Goal: Find specific page/section: Find specific page/section

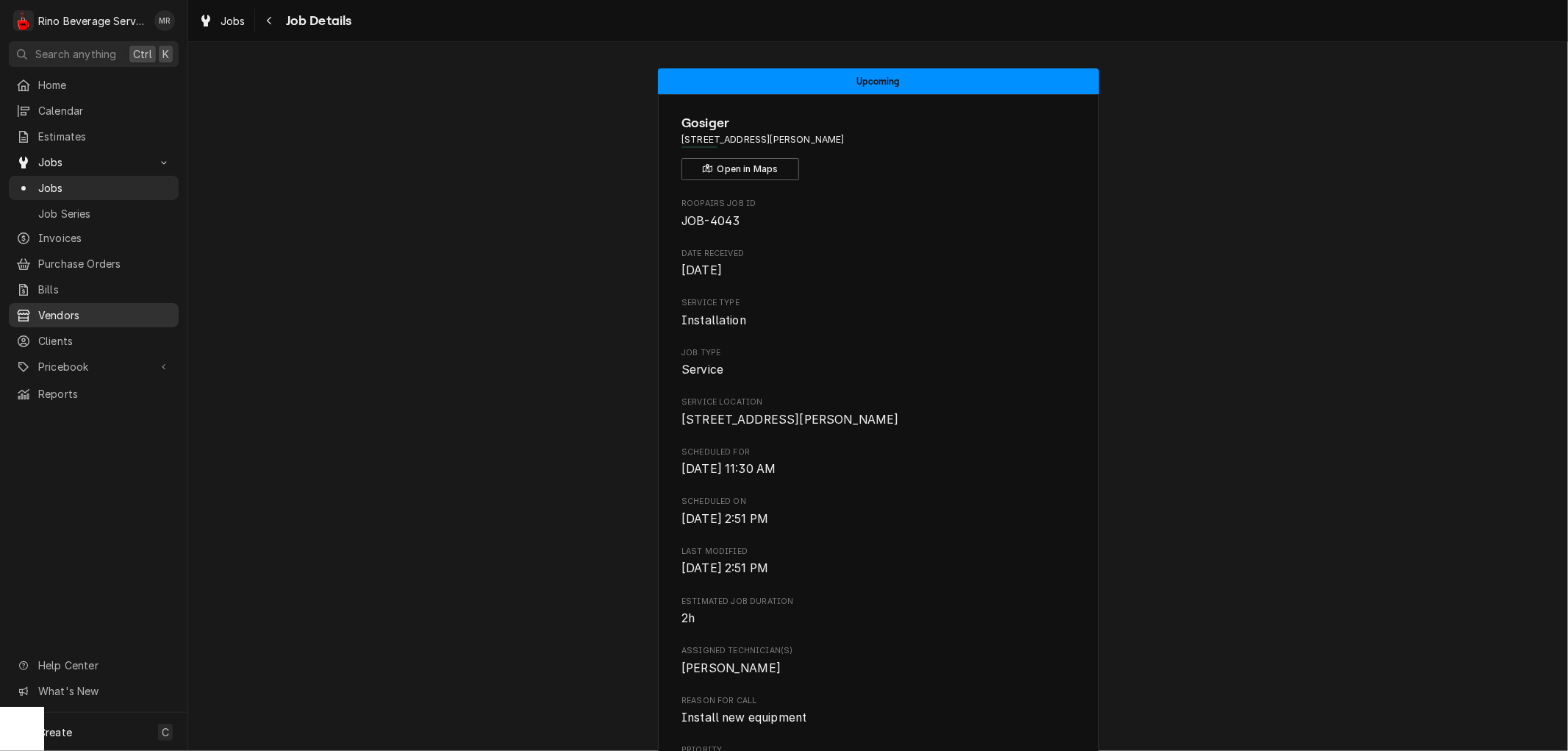
scroll to position [797, 0]
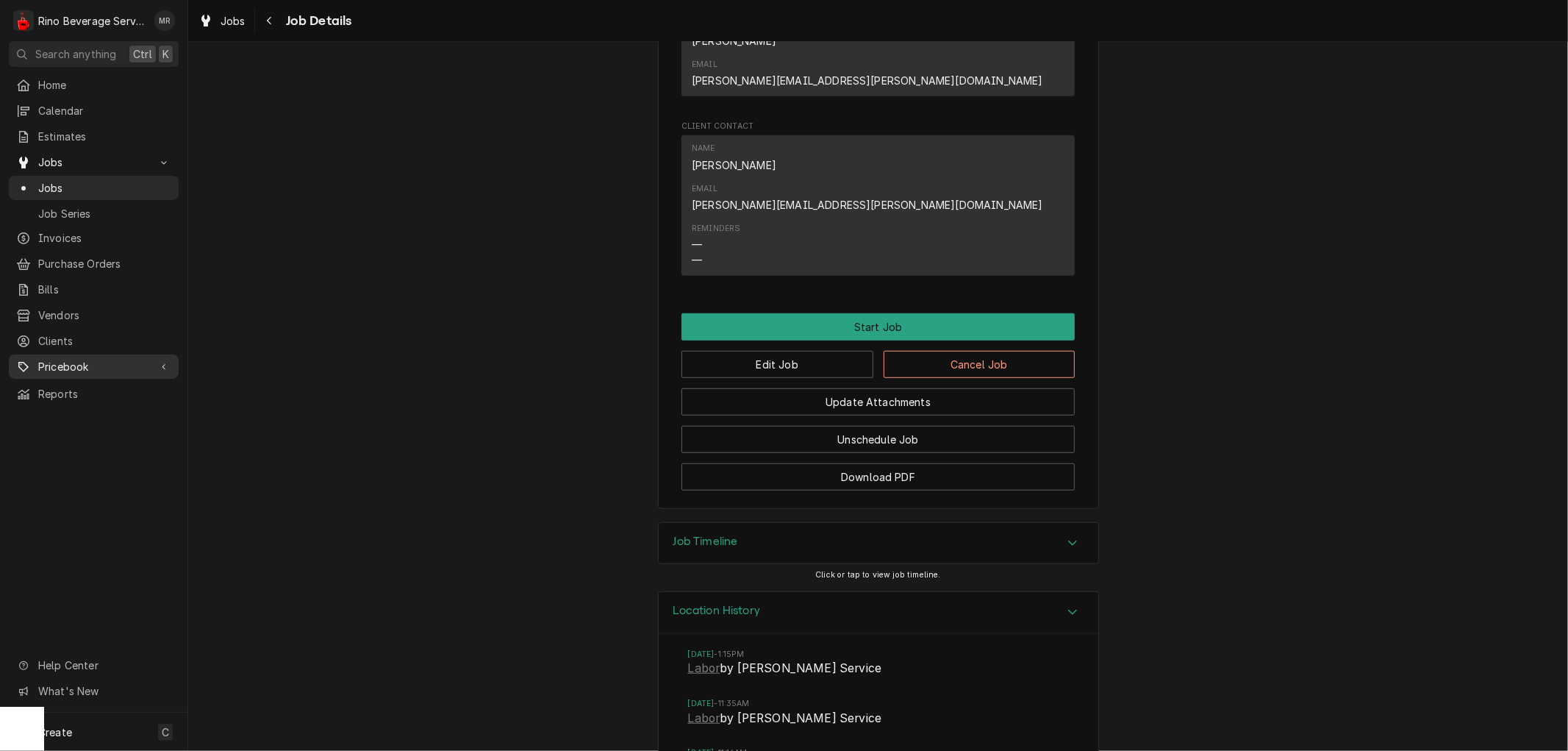
click at [75, 359] on span "Pricebook" at bounding box center [94, 367] width 111 height 15
click at [112, 359] on span "Pricebook" at bounding box center [94, 367] width 111 height 15
click at [102, 410] on span "Parts & Materials" at bounding box center [105, 418] width 133 height 15
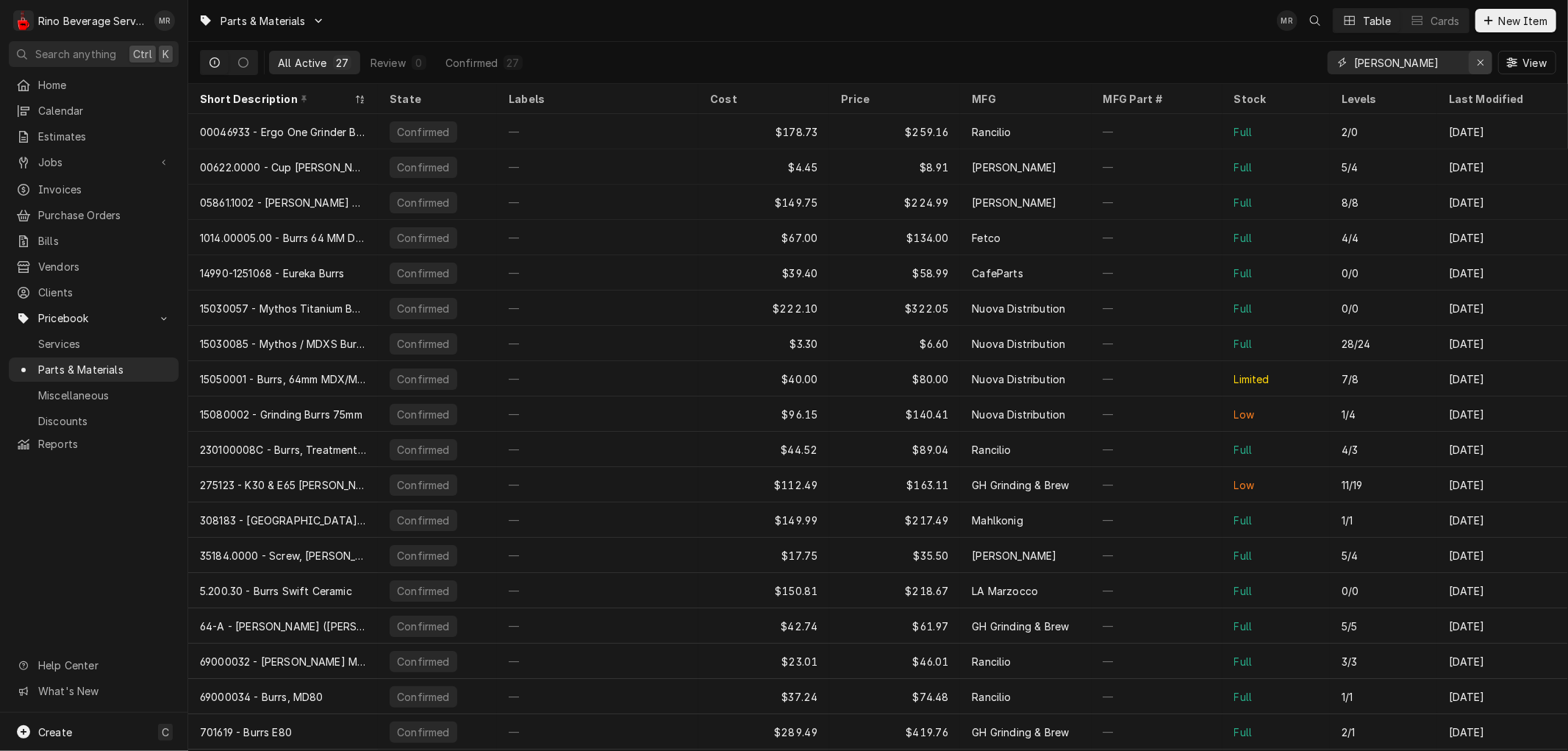
click at [1479, 62] on icon "Erase input" at bounding box center [1481, 62] width 8 height 10
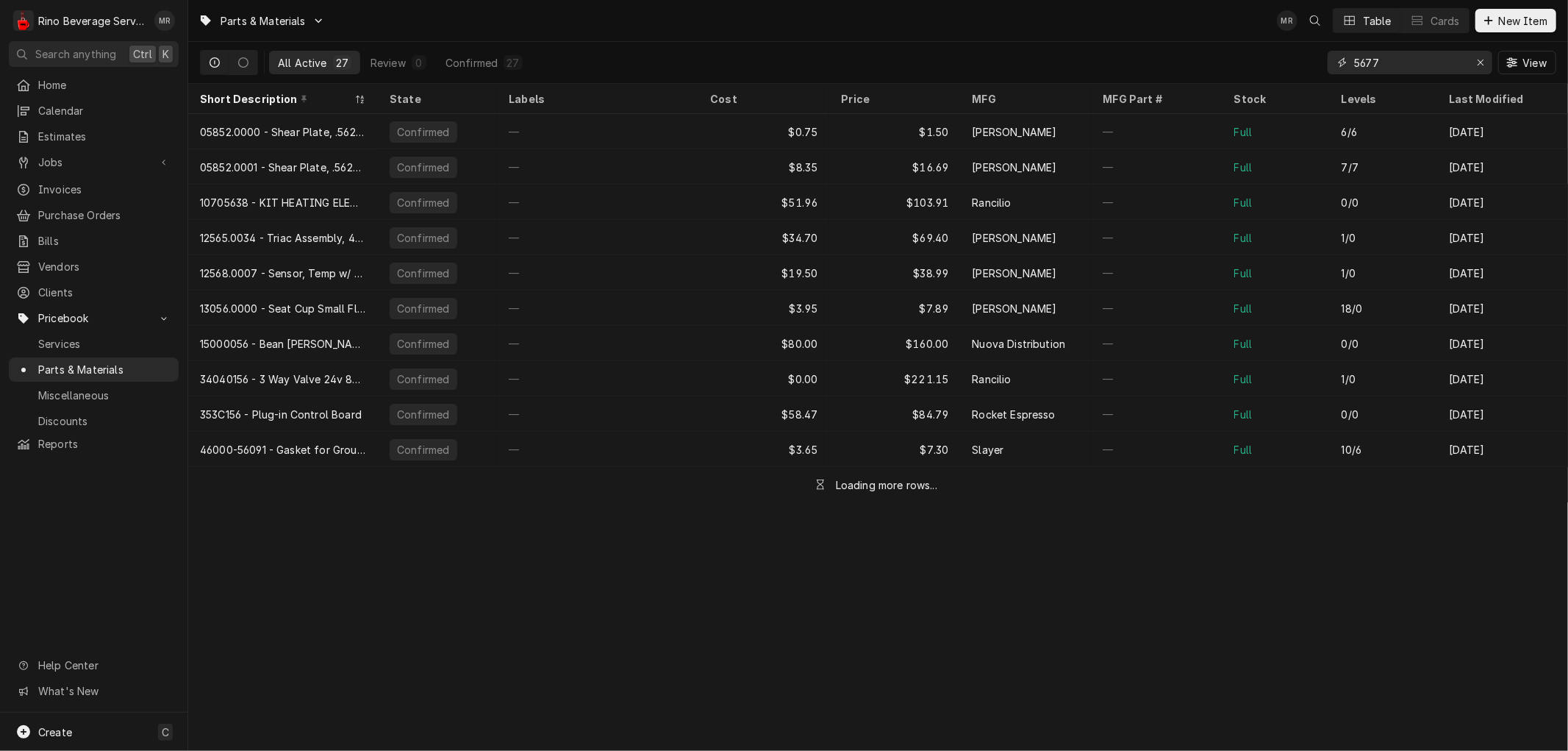
type input "56771"
